Goal: Find specific page/section

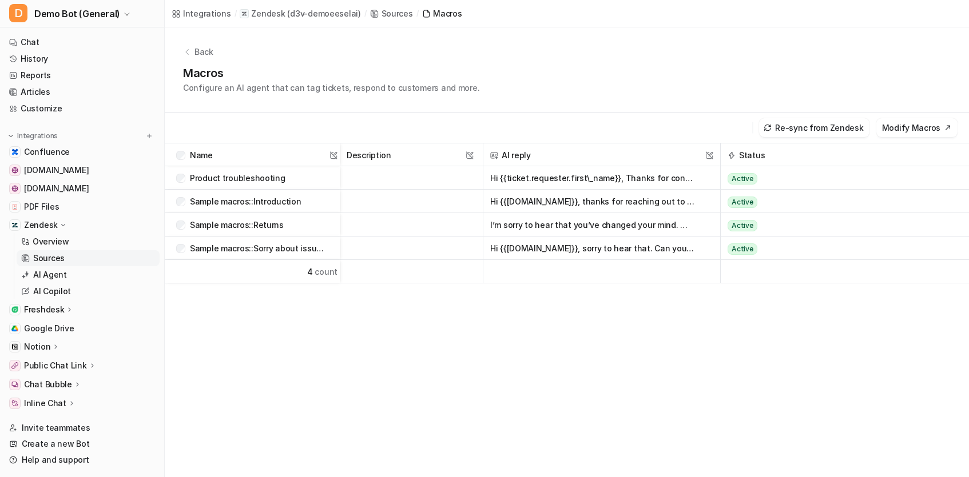
click at [217, 51] on div "Back" at bounding box center [566, 52] width 767 height 12
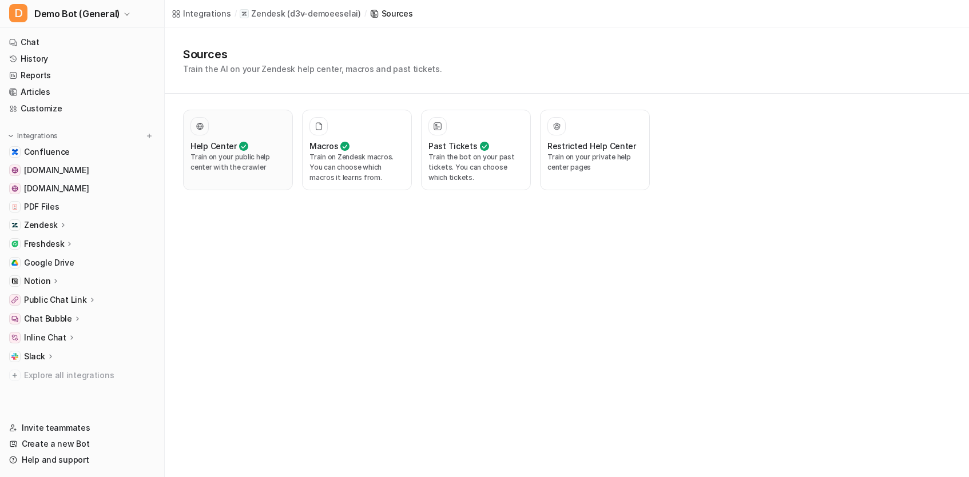
click at [243, 133] on div at bounding box center [237, 126] width 95 height 18
